Goal: Information Seeking & Learning: Learn about a topic

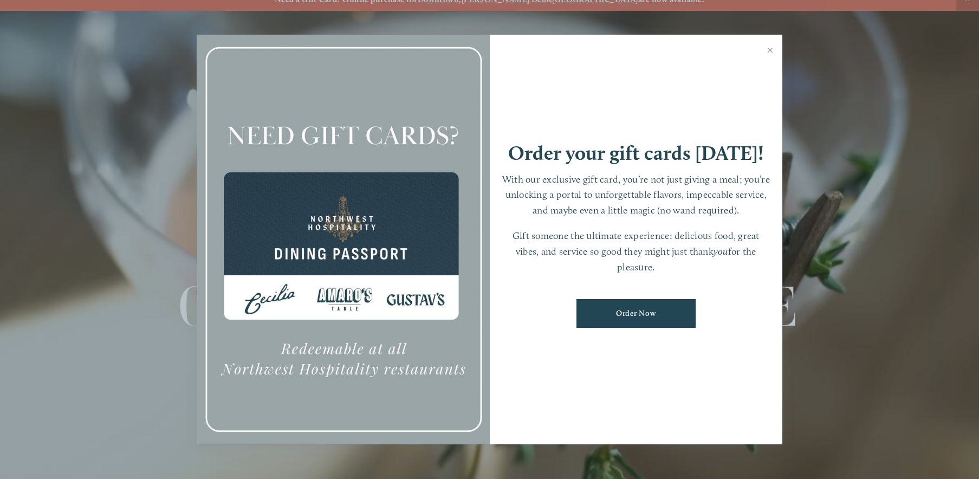
scroll to position [23, 0]
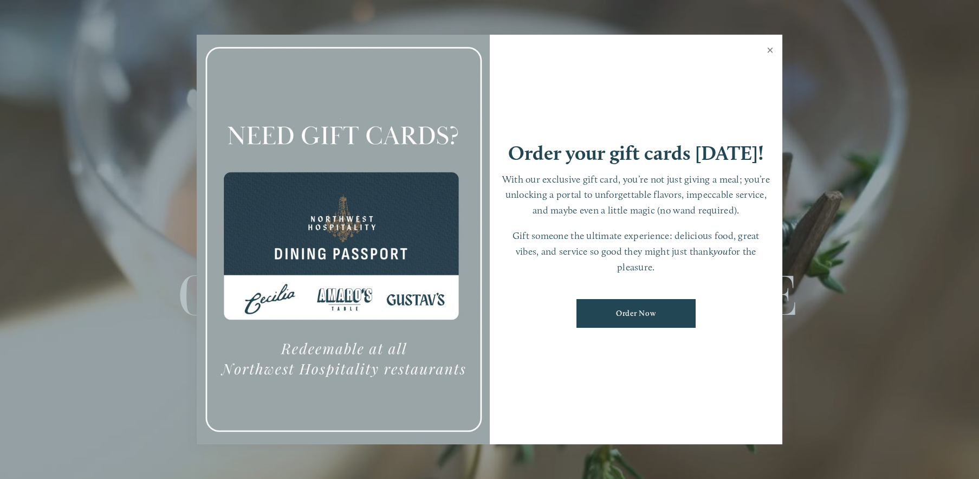
click at [768, 48] on link "Close" at bounding box center [769, 51] width 21 height 30
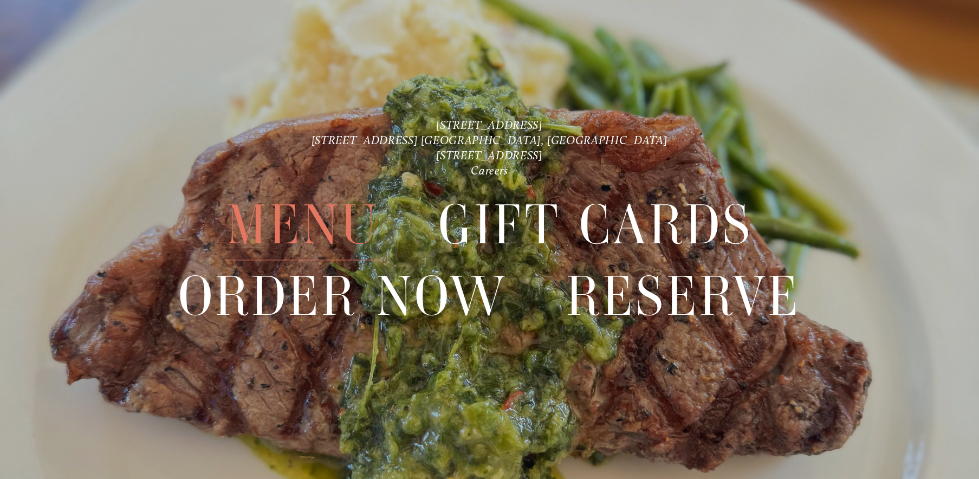
click at [346, 218] on span "Menu" at bounding box center [302, 224] width 153 height 71
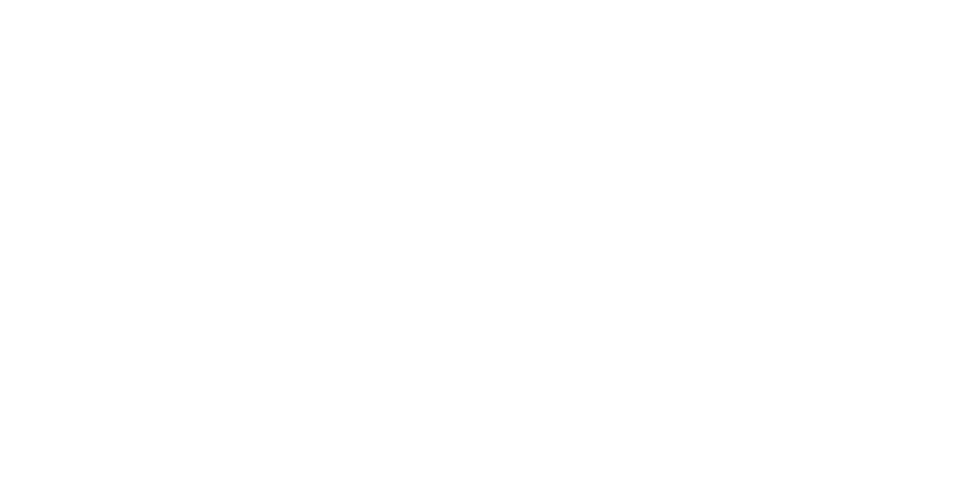
click at [346, 218] on span "Menu" at bounding box center [302, 224] width 153 height 71
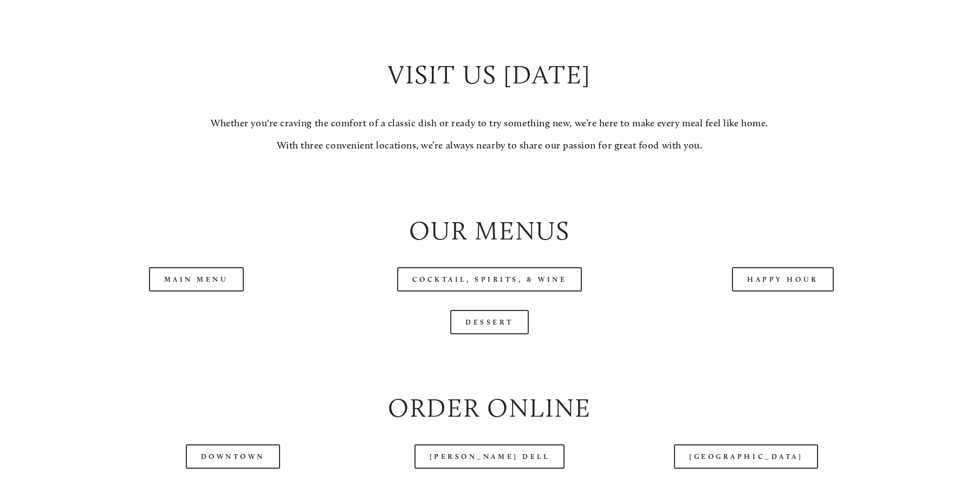
scroll to position [1083, 0]
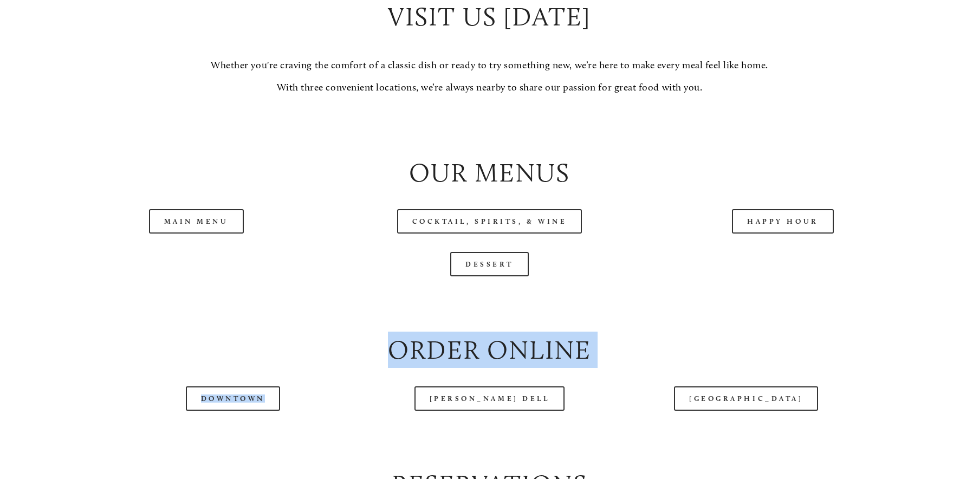
drag, startPoint x: 248, startPoint y: 369, endPoint x: 375, endPoint y: 419, distance: 136.9
click at [371, 422] on div "— Menu — genuine, from scratch, comfort food join us at our table Our menu is a…" at bounding box center [489, 43] width 880 height 1888
click at [202, 233] on link "Main Menu" at bounding box center [196, 221] width 95 height 24
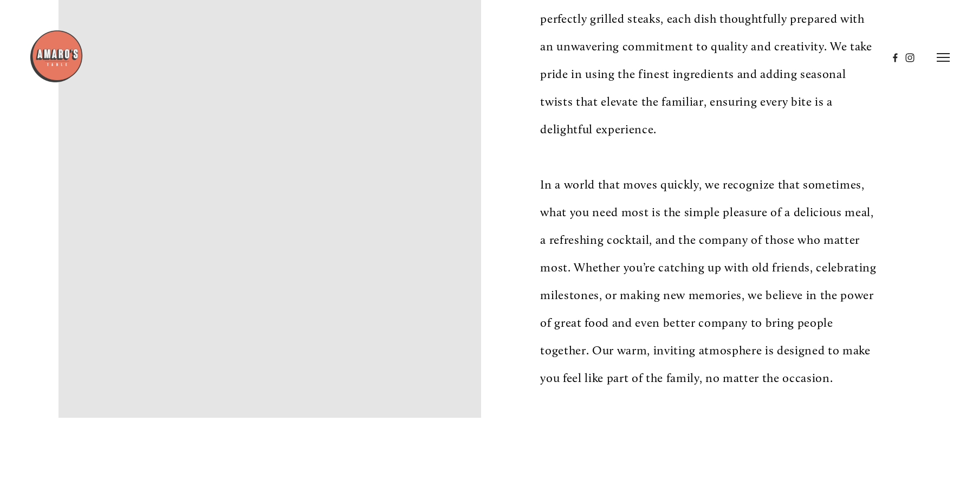
scroll to position [271, 0]
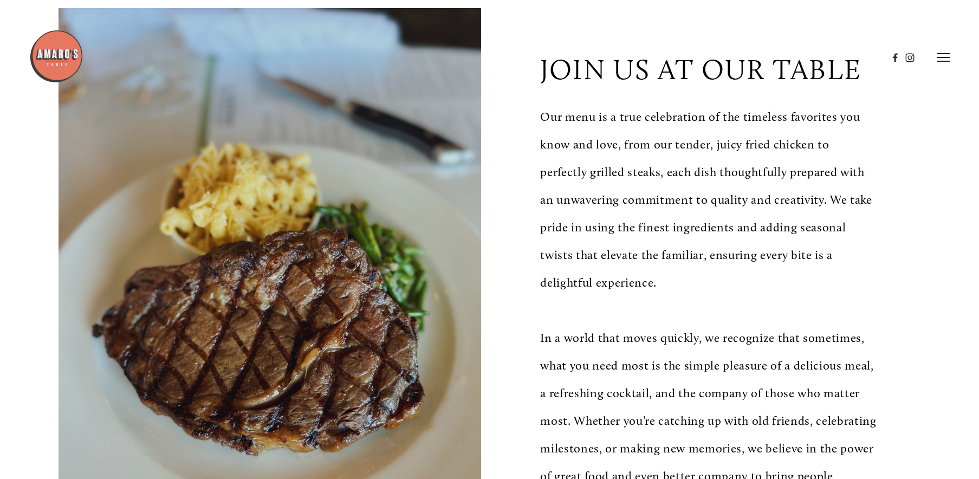
click at [315, 334] on div at bounding box center [270, 289] width 422 height 563
click at [276, 207] on div at bounding box center [270, 289] width 422 height 563
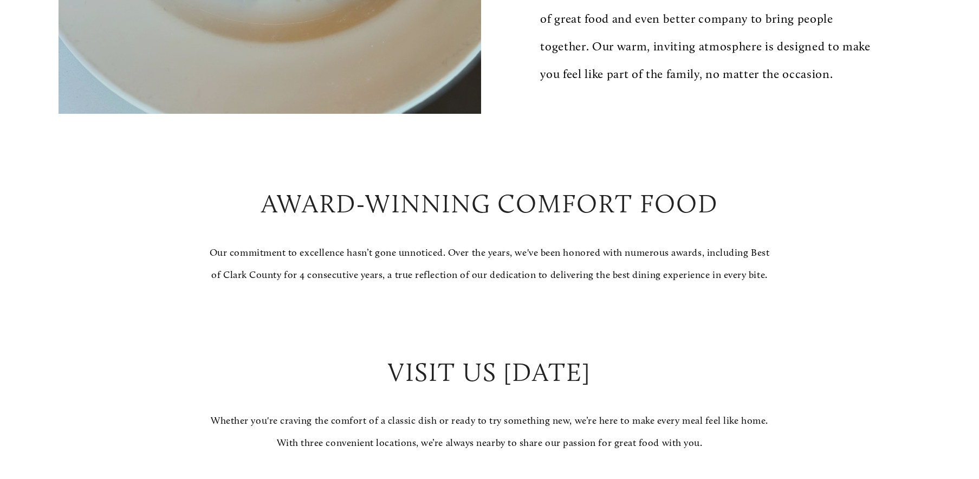
scroll to position [867, 0]
